Goal: Transaction & Acquisition: Subscribe to service/newsletter

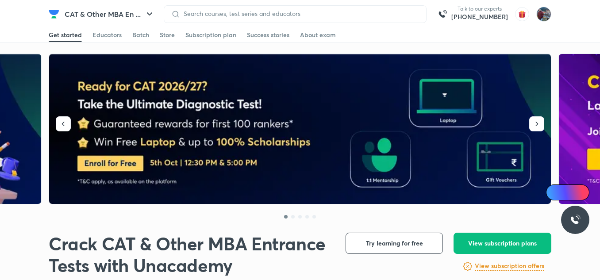
click at [162, 34] on div "Store" at bounding box center [167, 35] width 15 height 9
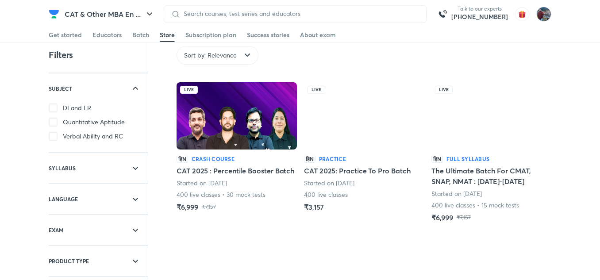
scroll to position [19, 0]
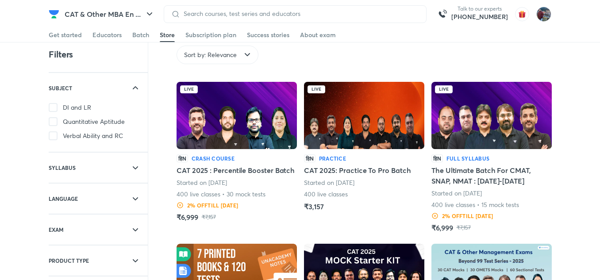
click at [480, 146] on img at bounding box center [491, 115] width 120 height 67
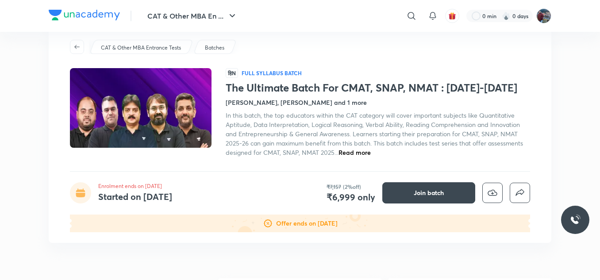
scroll to position [25, 0]
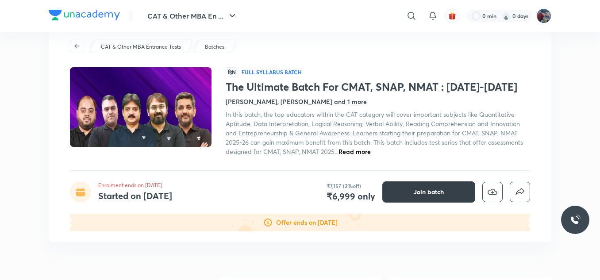
click at [423, 188] on span "Join batch" at bounding box center [429, 192] width 30 height 9
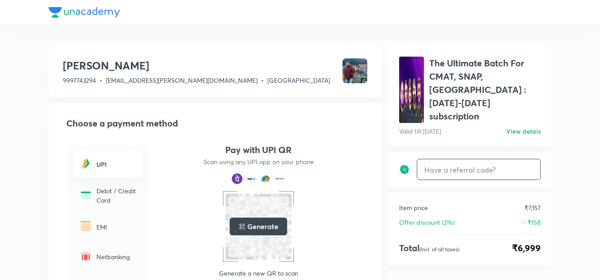
click at [457, 159] on input "text" at bounding box center [478, 169] width 123 height 21
type input "una10"
click at [524, 165] on h6 "Apply" at bounding box center [525, 169] width 18 height 9
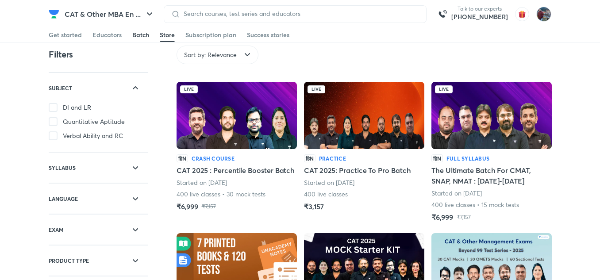
click at [141, 34] on div "Batch" at bounding box center [140, 35] width 17 height 9
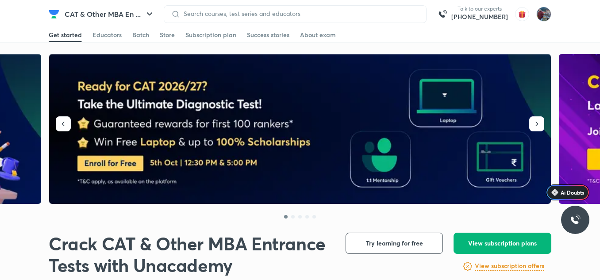
click at [478, 236] on button "View subscription plans" at bounding box center [503, 243] width 98 height 21
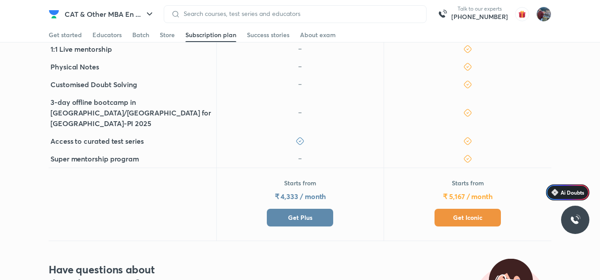
scroll to position [372, 0]
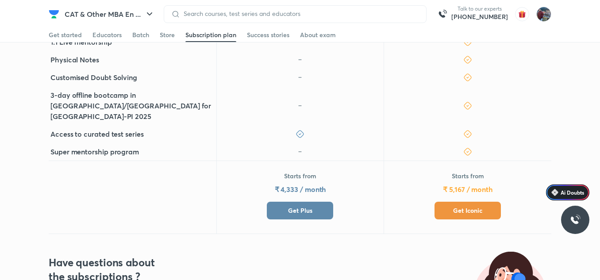
click at [312, 202] on button "Get Plus" at bounding box center [300, 211] width 66 height 18
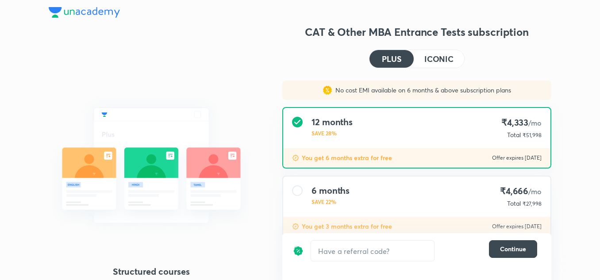
click at [445, 55] on h4 "ICONIC" at bounding box center [438, 59] width 29 height 8
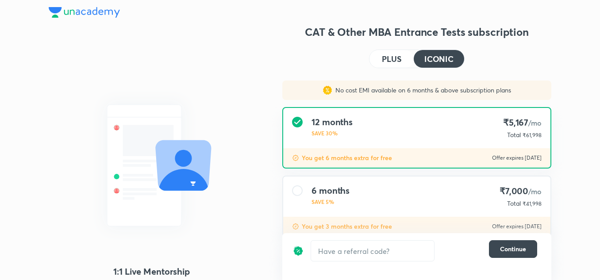
scroll to position [91, 0]
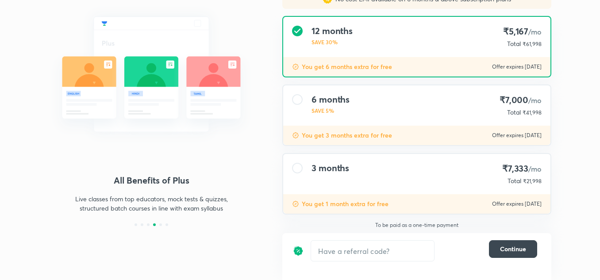
click at [446, 179] on div "3 months ₹7,333 /mo Total ₹21,998" at bounding box center [416, 174] width 267 height 40
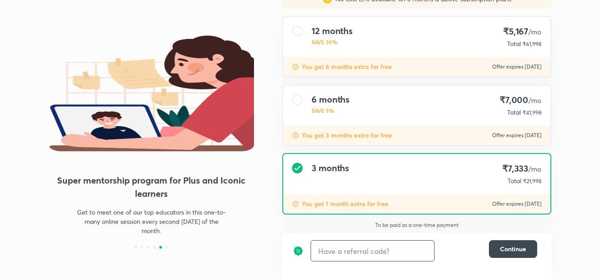
click at [357, 245] on input "text" at bounding box center [372, 251] width 123 height 21
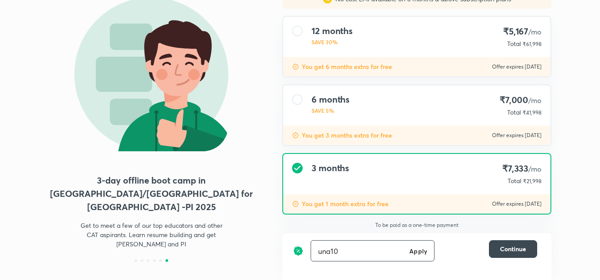
type input "una10"
click at [424, 251] on h6 "Apply" at bounding box center [418, 251] width 18 height 9
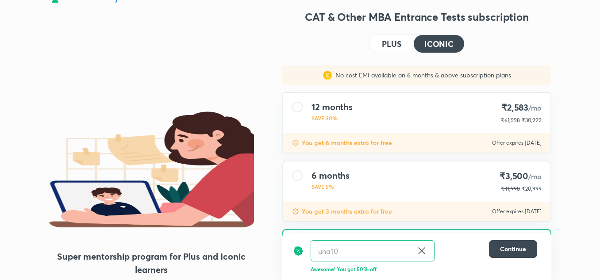
scroll to position [8, 0]
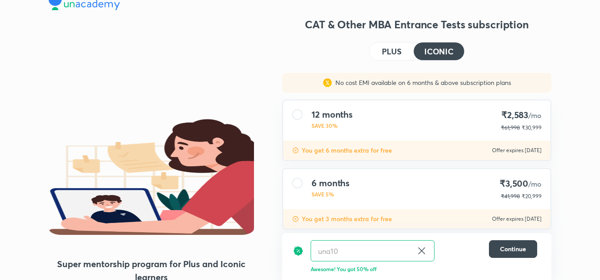
click at [380, 49] on button "PLUS" at bounding box center [392, 51] width 44 height 18
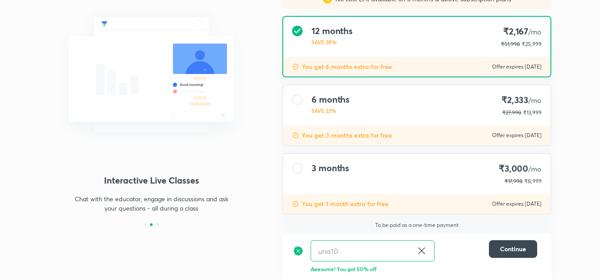
scroll to position [0, 0]
